Goal: Task Accomplishment & Management: Use online tool/utility

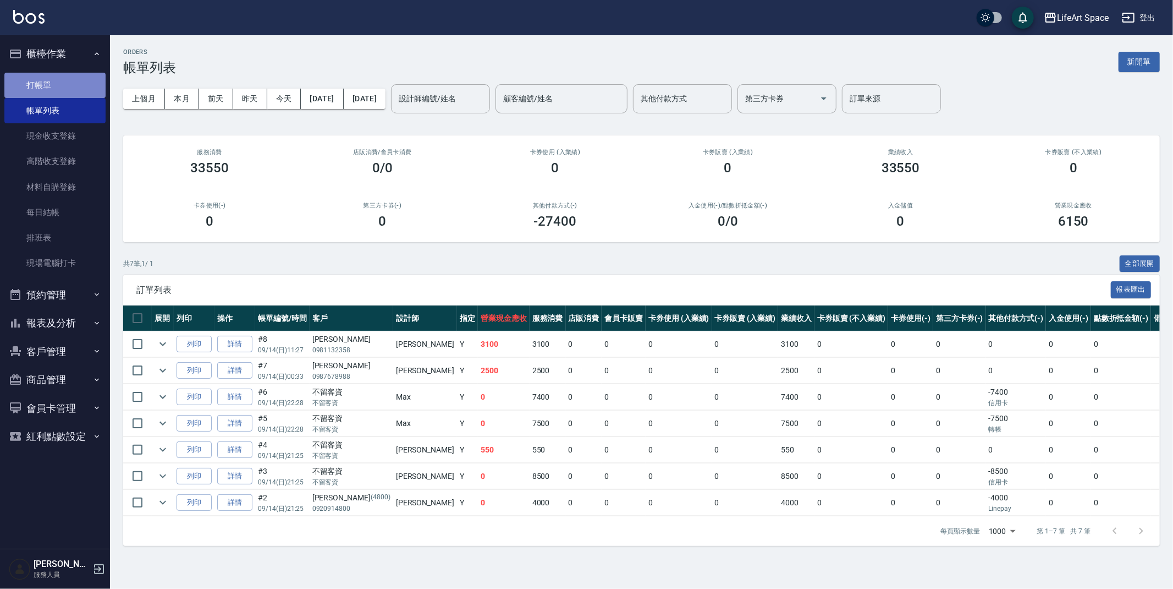
click at [50, 91] on link "打帳單" at bounding box center [54, 85] width 101 height 25
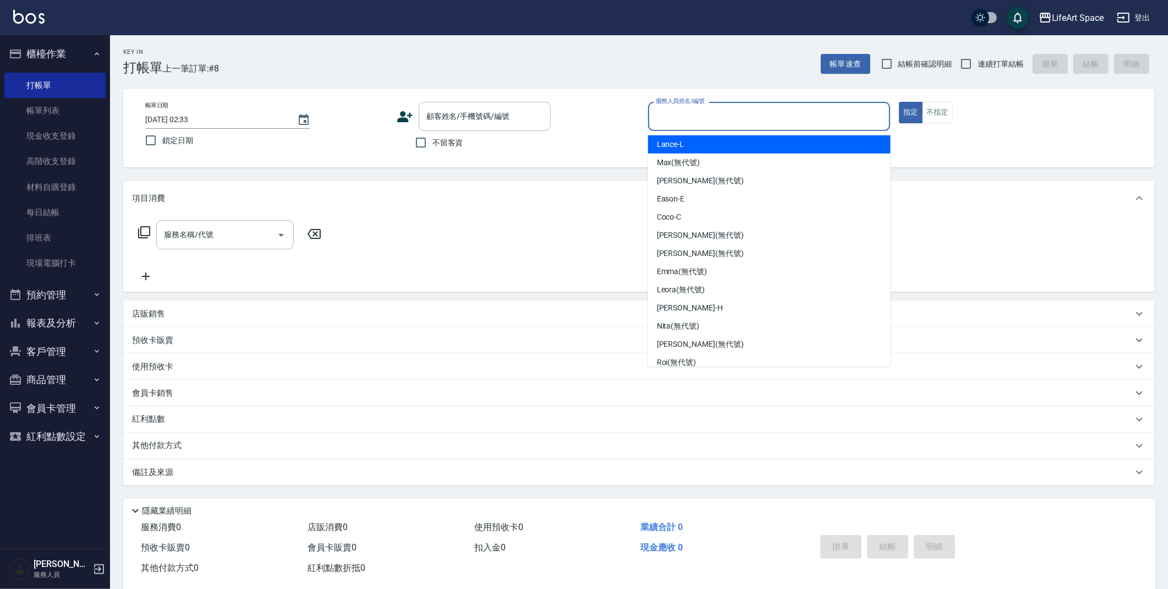
click at [716, 119] on input "服務人員姓名/編號" at bounding box center [769, 116] width 233 height 19
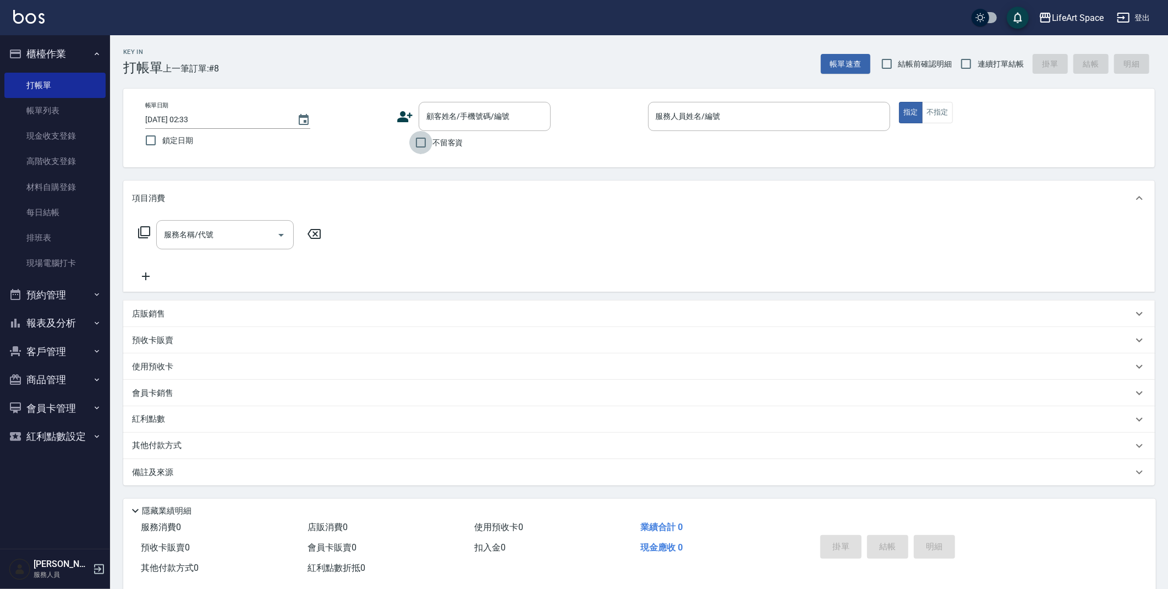
drag, startPoint x: 420, startPoint y: 140, endPoint x: 533, endPoint y: 139, distance: 113.3
click at [421, 140] on input "不留客資" at bounding box center [420, 142] width 23 height 23
checkbox input "true"
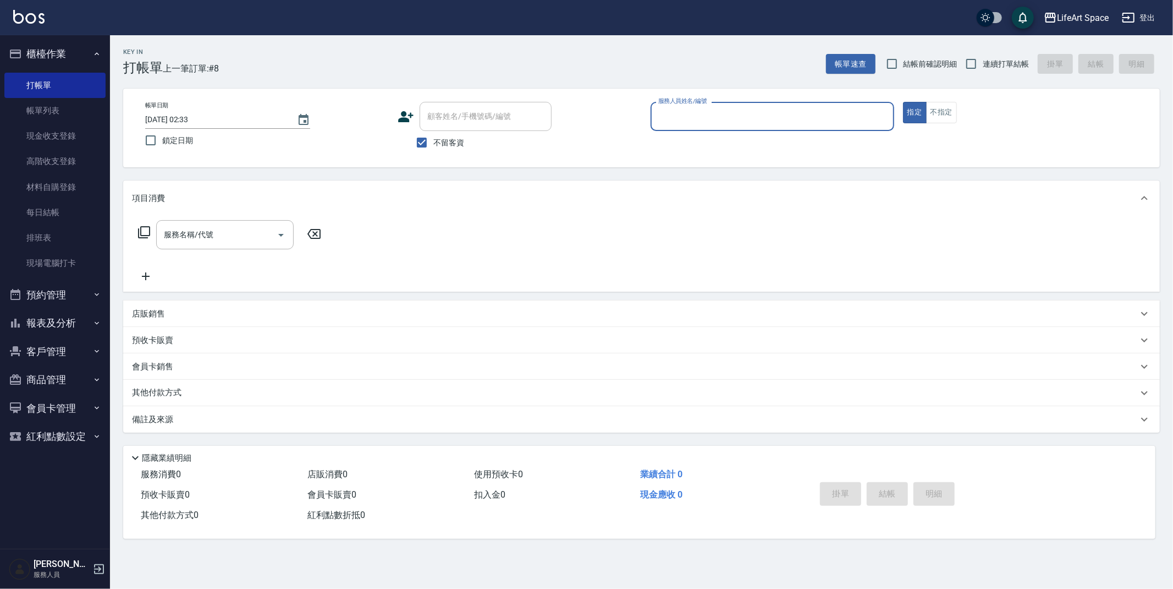
click at [712, 118] on input "服務人員姓名/編號" at bounding box center [773, 116] width 234 height 19
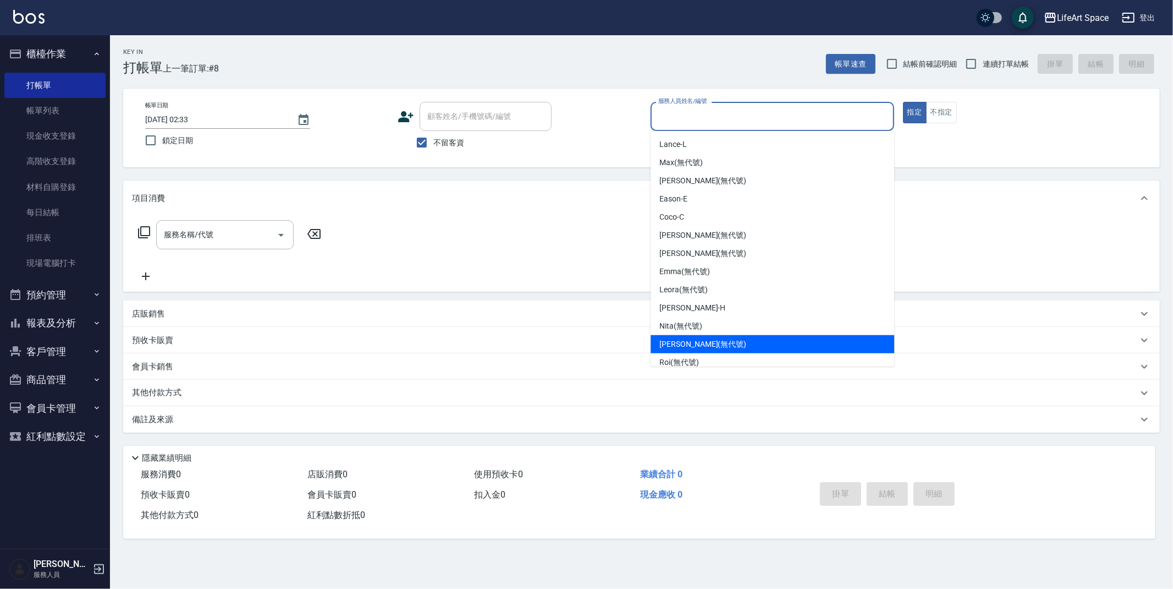
drag, startPoint x: 703, startPoint y: 338, endPoint x: 680, endPoint y: 336, distance: 23.3
click at [703, 338] on span "[PERSON_NAME] (無代號)" at bounding box center [703, 344] width 87 height 12
type input "[PERSON_NAME](無代號)"
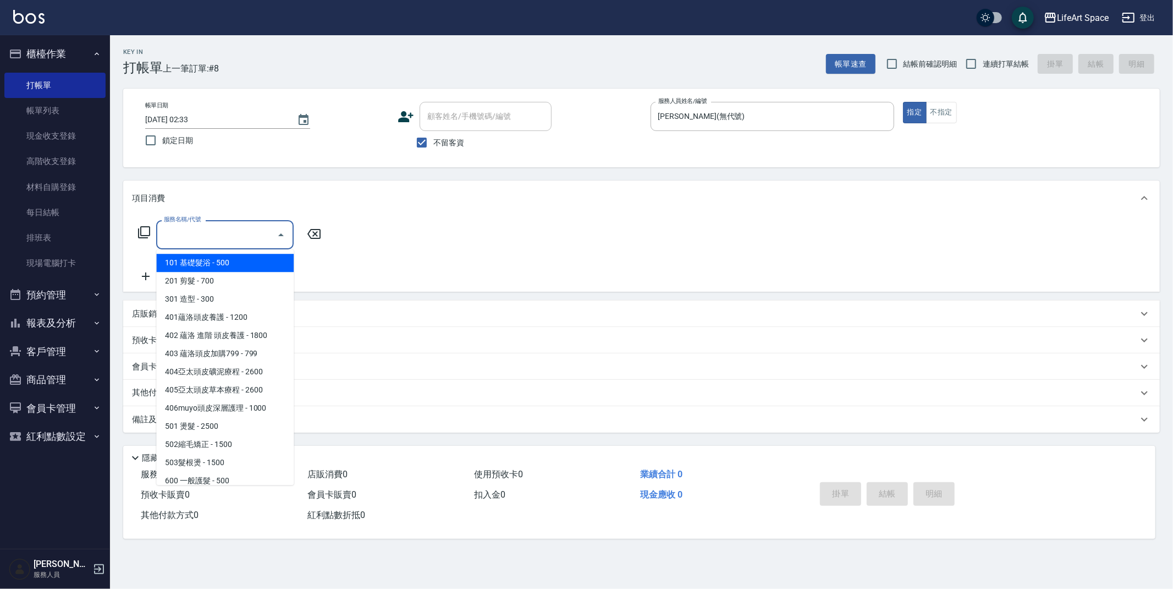
click at [211, 233] on input "服務名稱/代號" at bounding box center [216, 234] width 111 height 19
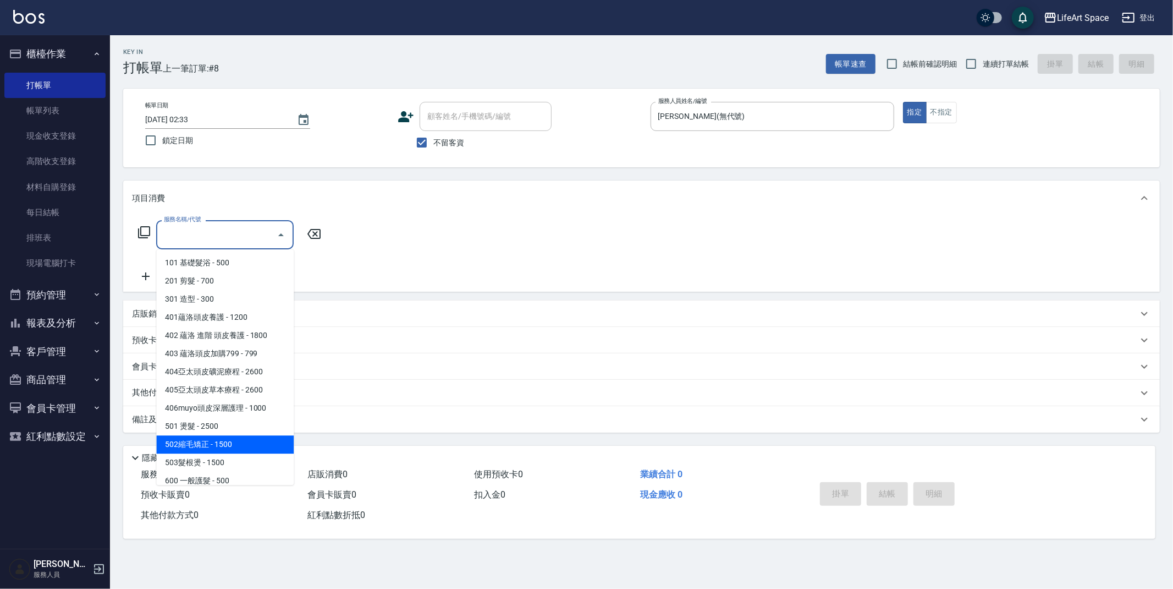
click at [219, 436] on span "502縮毛矯正 - 1500" at bounding box center [225, 444] width 138 height 18
type input "502縮毛矯正 (502)"
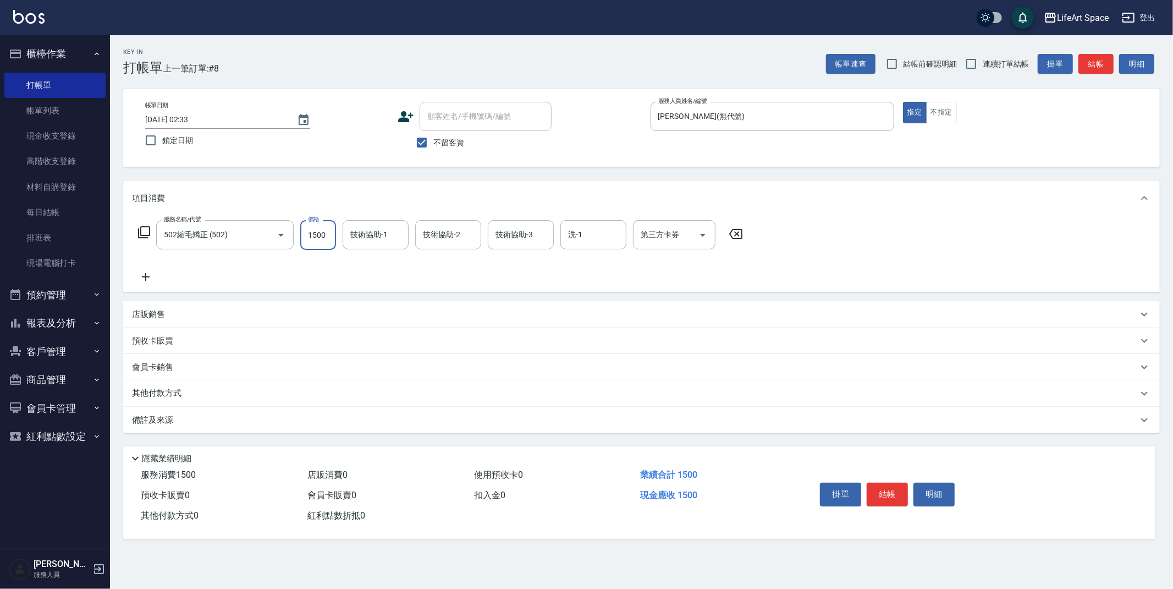
click at [325, 239] on input "1500" at bounding box center [318, 235] width 36 height 30
type input "2150"
click at [891, 498] on button "結帳" at bounding box center [887, 493] width 41 height 23
